Goal: Check status

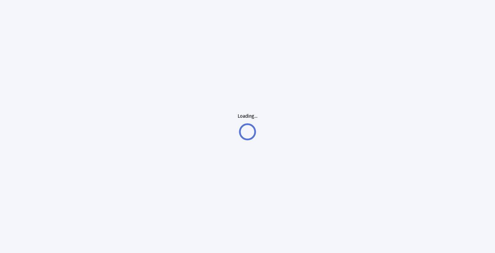
click at [363, 69] on div "Loading..." at bounding box center [247, 126] width 495 height 253
